Goal: Register for event/course

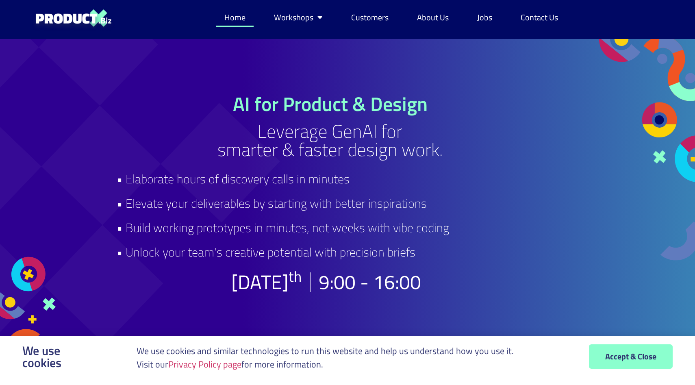
click at [237, 24] on link "Home" at bounding box center [234, 17] width 37 height 19
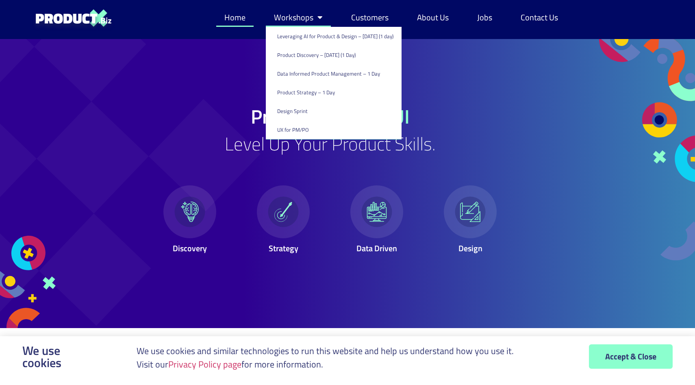
click at [309, 24] on link "Workshops" at bounding box center [298, 17] width 65 height 19
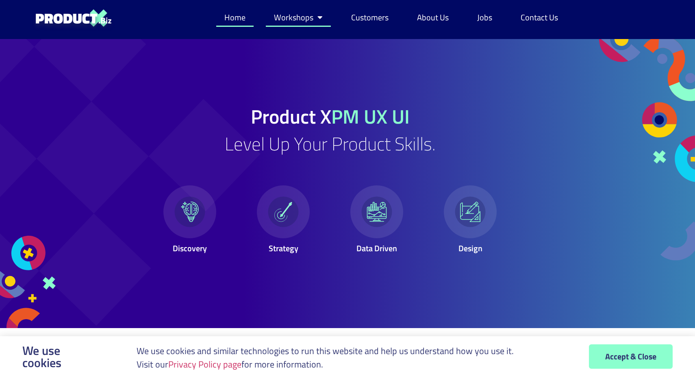
click at [309, 24] on link "Workshops" at bounding box center [298, 17] width 65 height 19
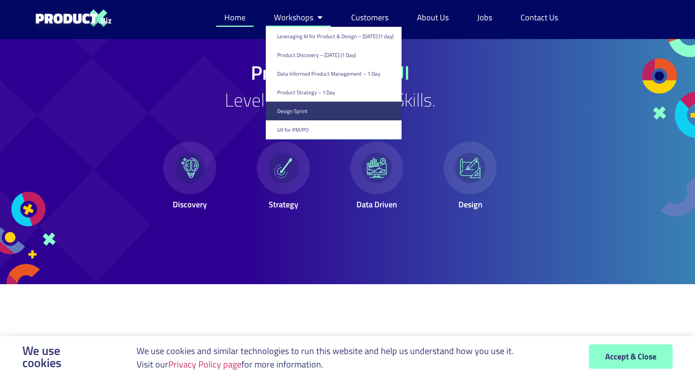
scroll to position [43, 0]
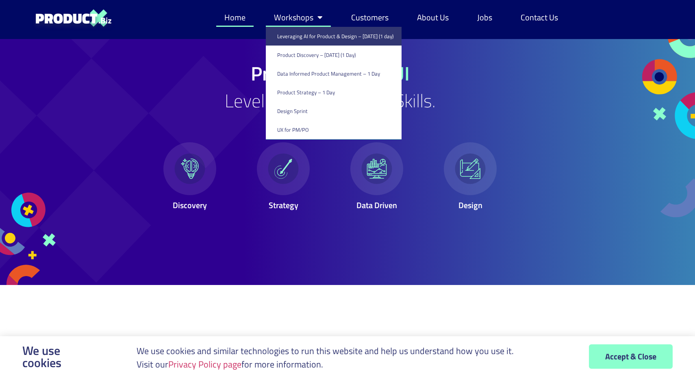
click at [318, 43] on link "Leveraging AI for Product & Design – [DATE] (1 day)" at bounding box center [334, 36] width 136 height 19
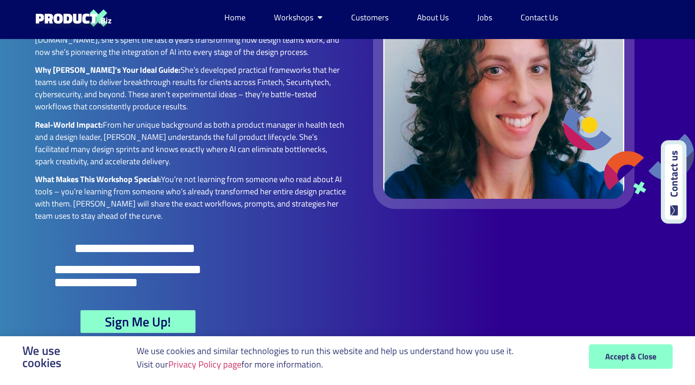
scroll to position [1618, 0]
